Goal: Information Seeking & Learning: Learn about a topic

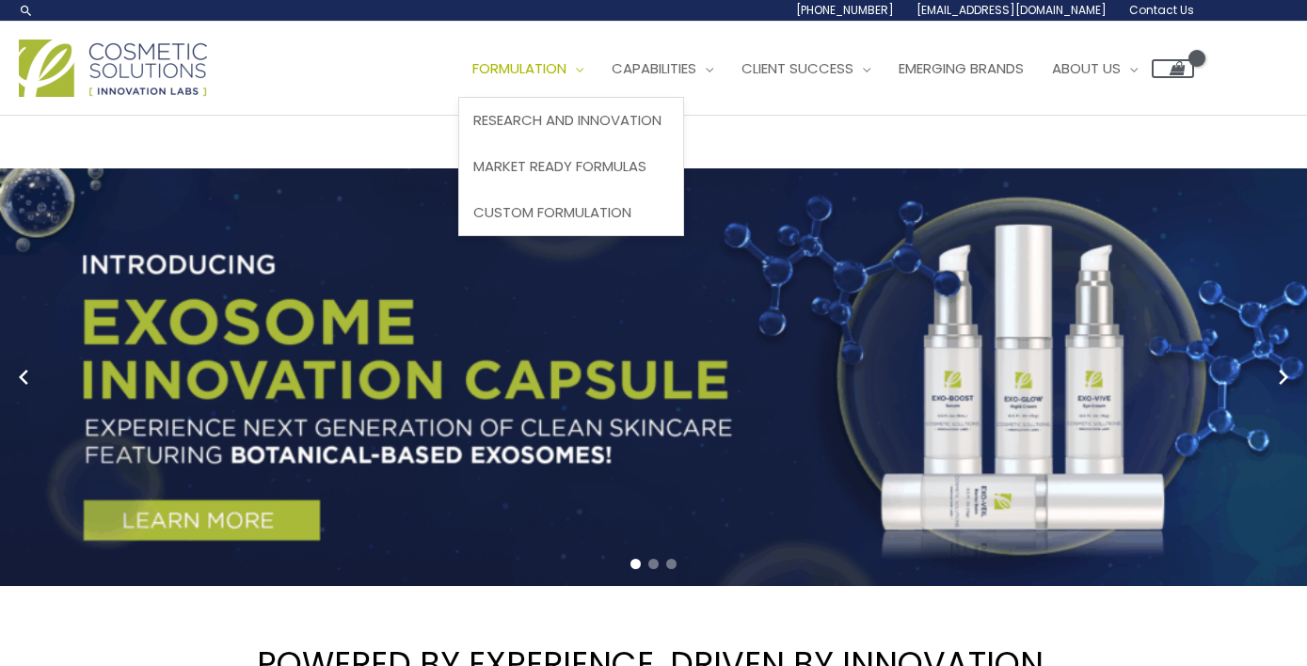
click at [458, 97] on link "Formulation" at bounding box center [527, 68] width 139 height 56
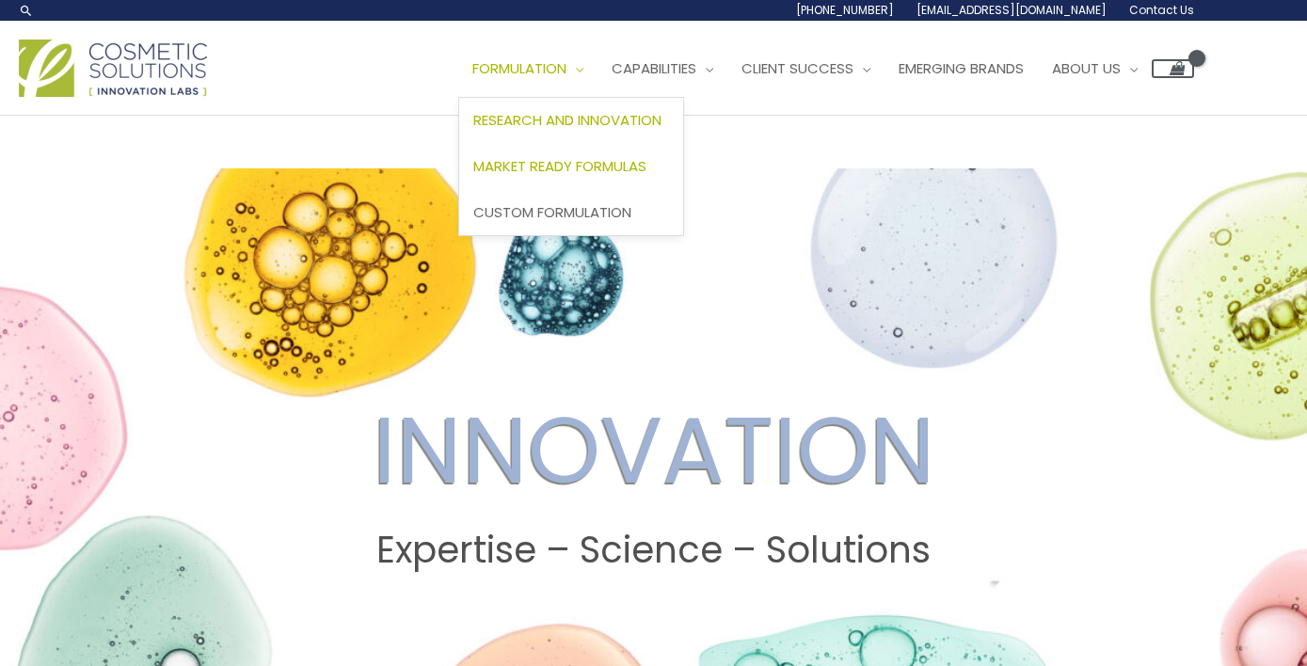
click at [473, 176] on span "Market Ready Formulas" at bounding box center [559, 166] width 173 height 20
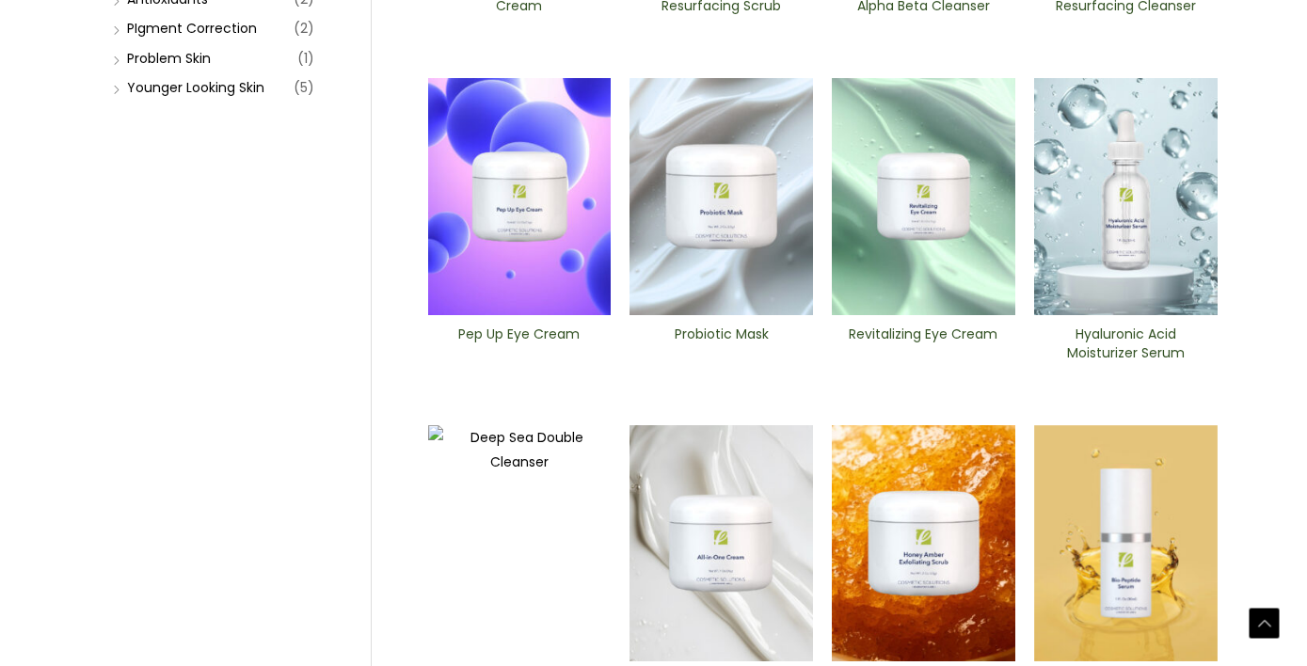
scroll to position [553, 0]
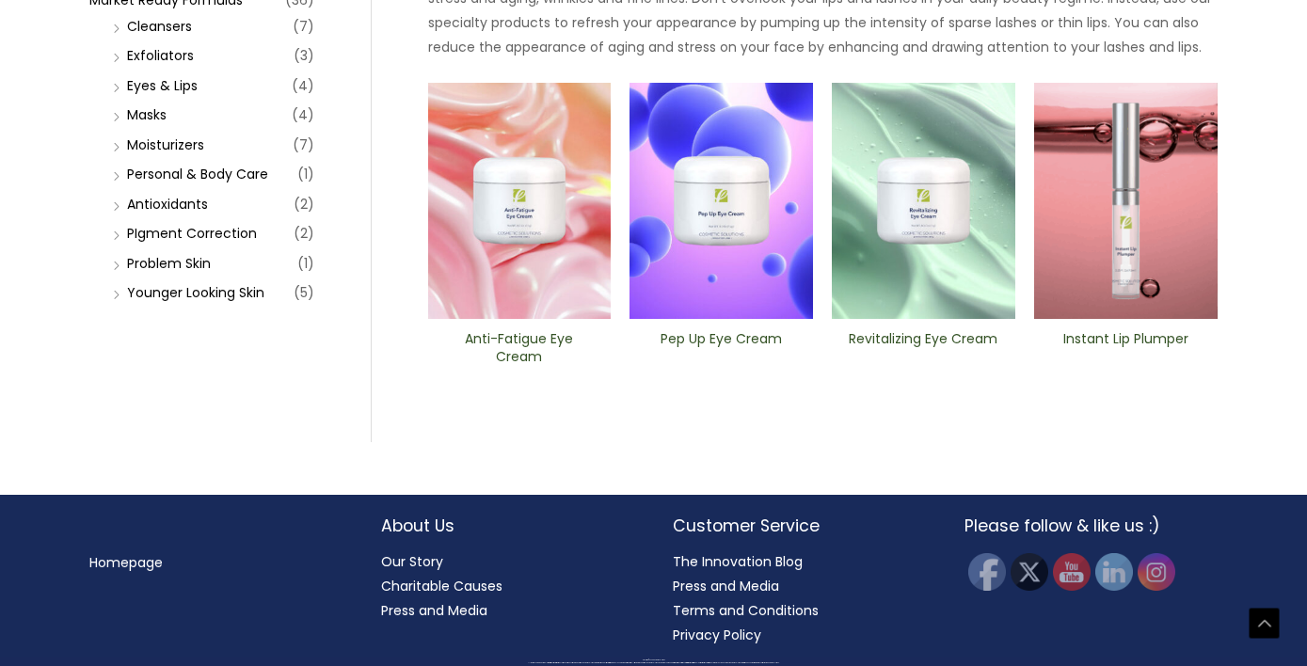
scroll to position [655, 0]
click at [1183, 320] on img at bounding box center [1126, 201] width 184 height 237
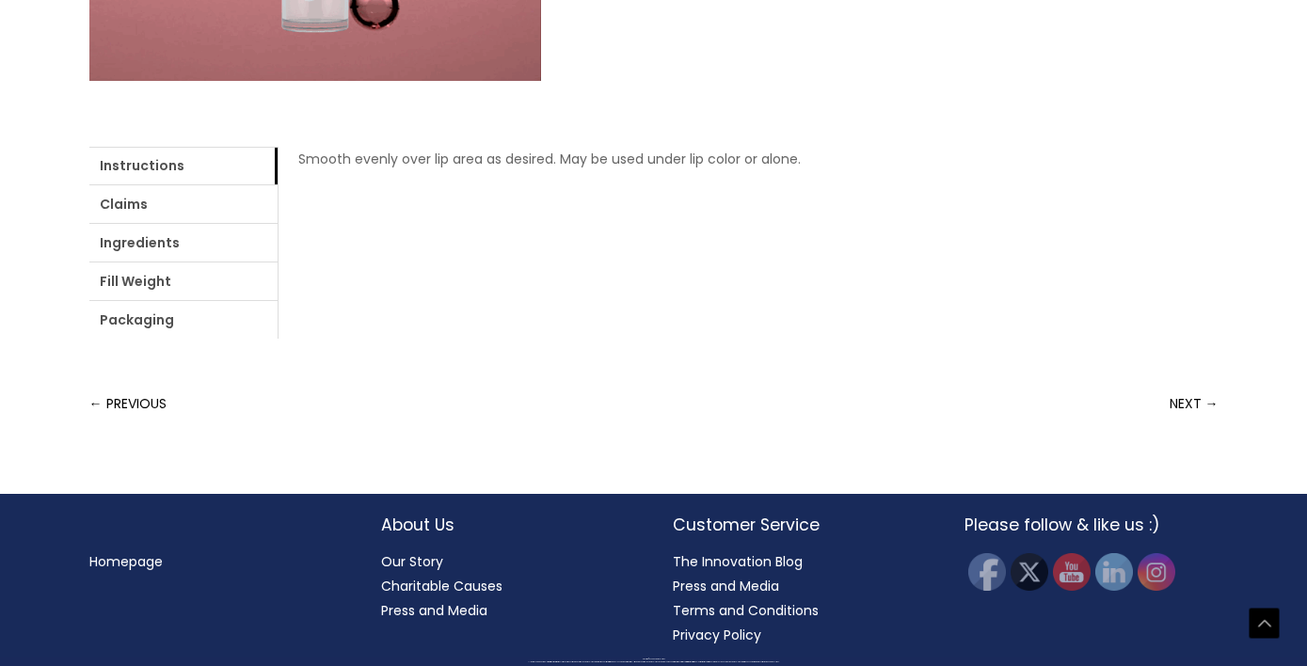
scroll to position [1106, 0]
click at [278, 262] on link "Ingredients" at bounding box center [183, 243] width 188 height 38
click at [278, 284] on link "Fill Weight" at bounding box center [183, 282] width 188 height 38
click at [278, 301] on link "Packaging" at bounding box center [183, 320] width 188 height 38
click at [278, 278] on link "Fill Weight" at bounding box center [183, 282] width 188 height 38
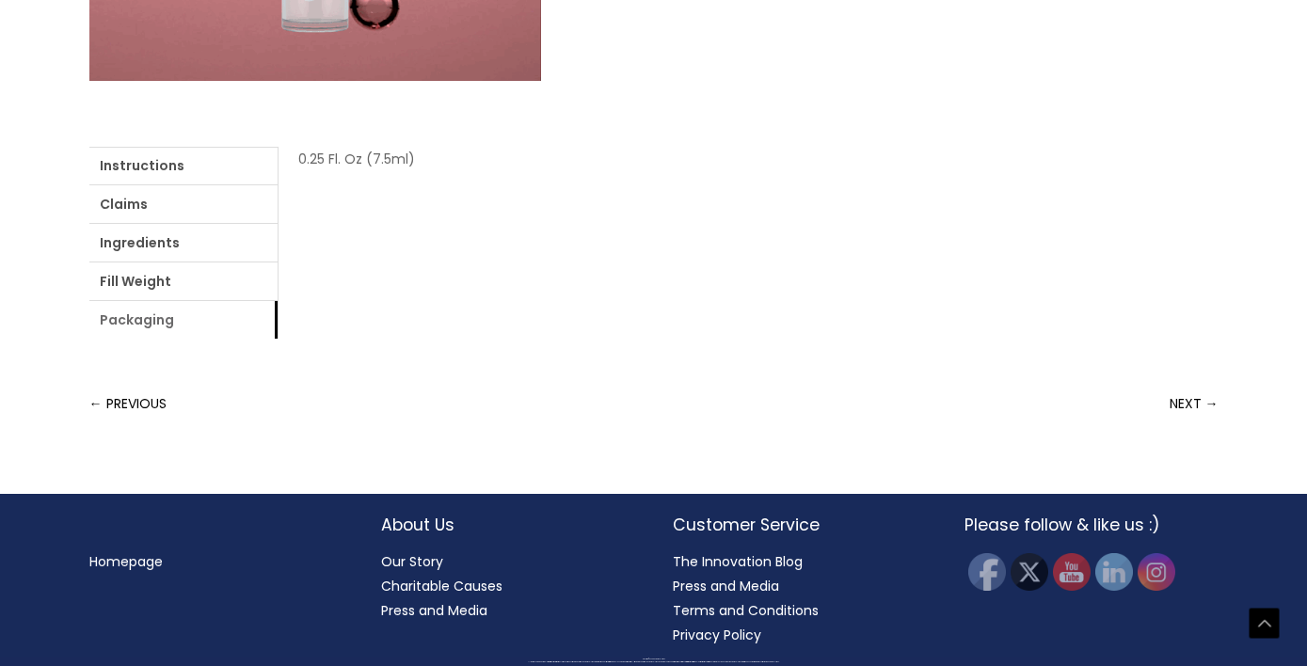
click at [278, 301] on link "Packaging" at bounding box center [183, 320] width 188 height 38
click at [213, 223] on link "Claims" at bounding box center [183, 204] width 188 height 38
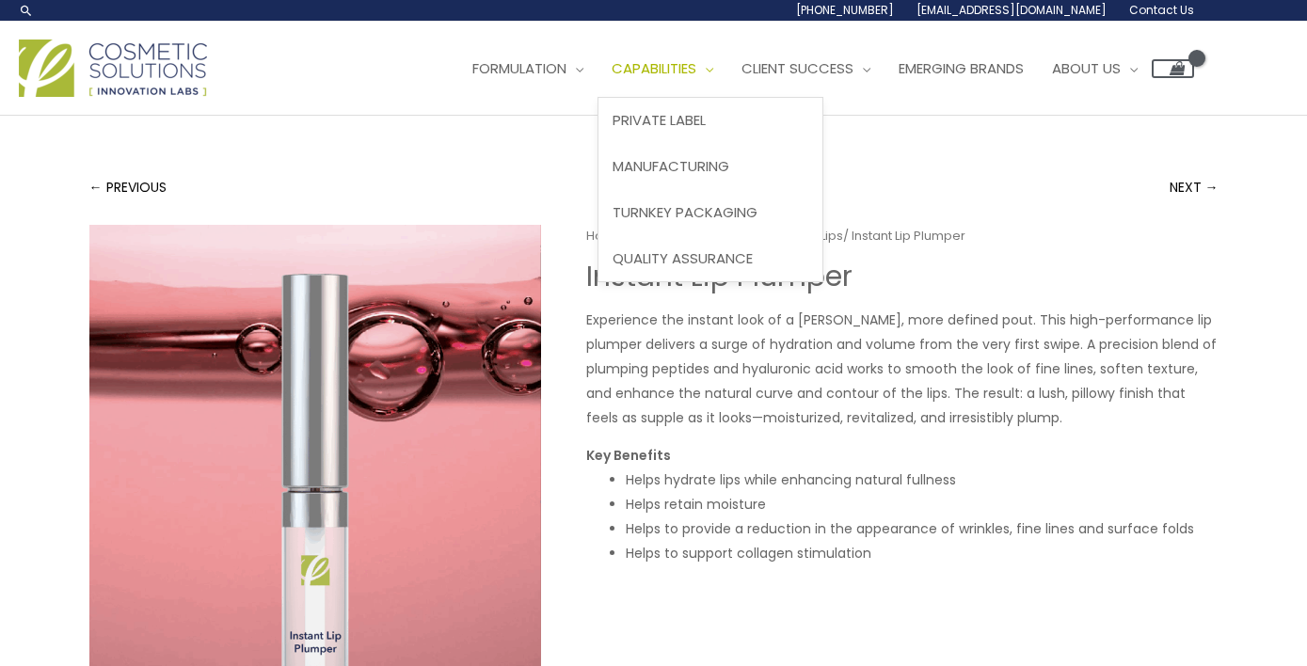
scroll to position [0, 0]
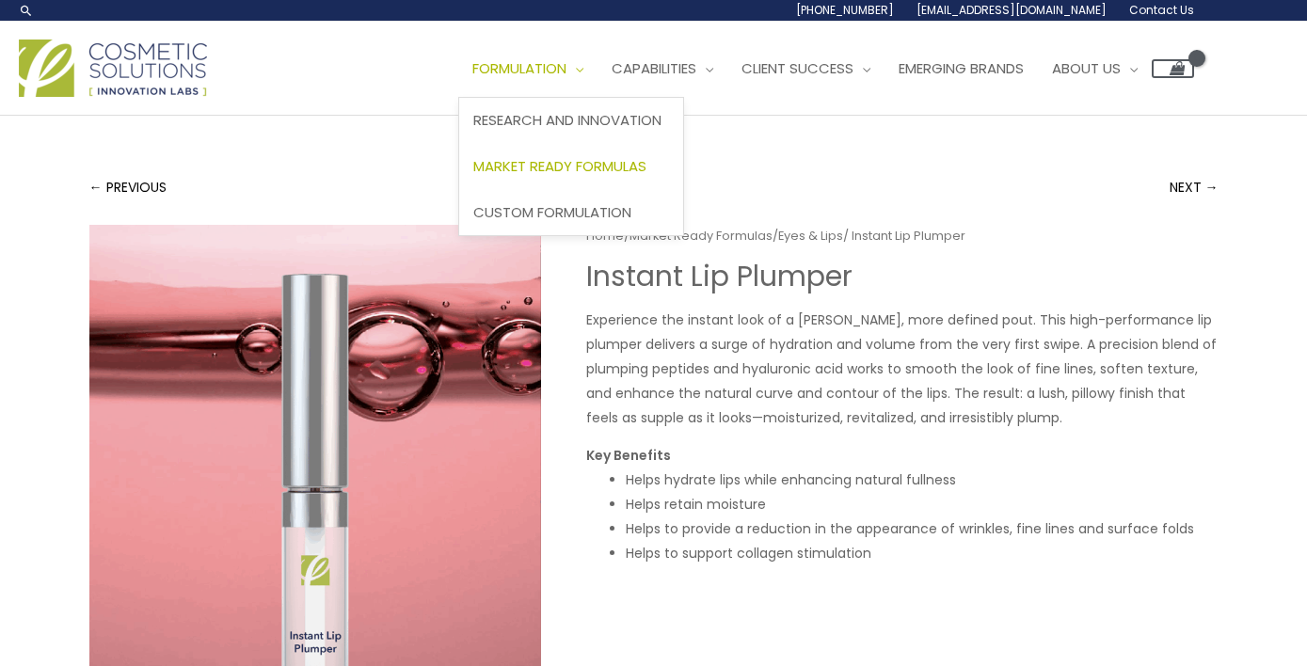
click at [473, 176] on span "Market Ready Formulas" at bounding box center [559, 166] width 173 height 20
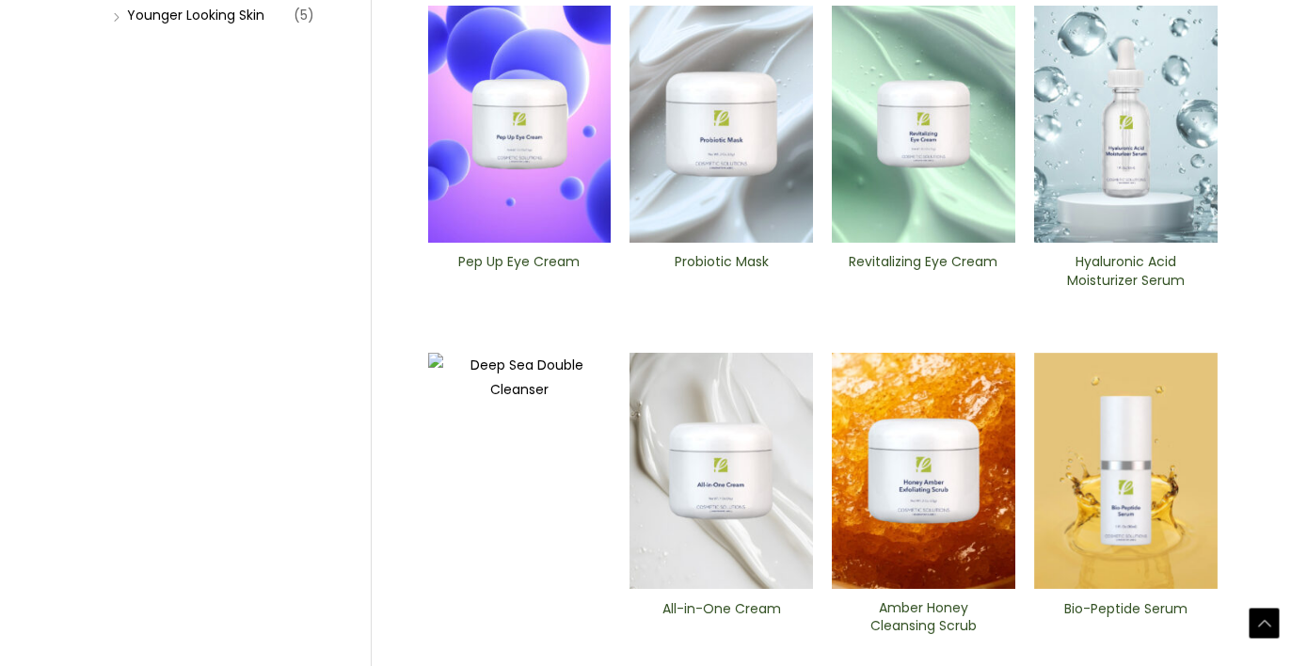
scroll to position [649, 0]
